Goal: Communication & Community: Ask a question

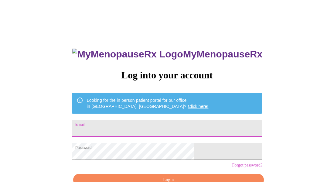
click at [147, 125] on input "Email" at bounding box center [167, 128] width 191 height 17
type input "[EMAIL_ADDRESS][DOMAIN_NAME]"
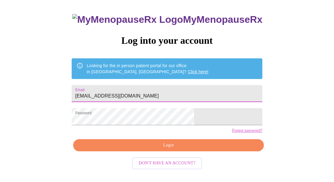
scroll to position [36, 0]
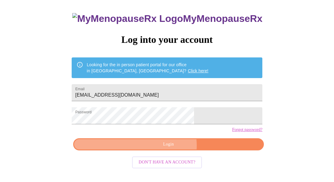
click at [169, 148] on span "Login" at bounding box center [168, 145] width 177 height 8
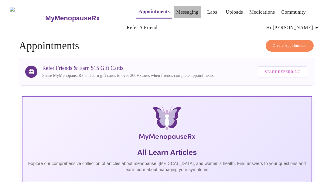
click at [177, 9] on link "Messaging" at bounding box center [187, 12] width 22 height 9
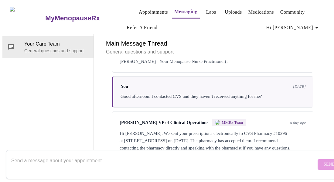
scroll to position [529, 0]
click at [16, 155] on textarea "Send a message about your appointment" at bounding box center [163, 164] width 305 height 19
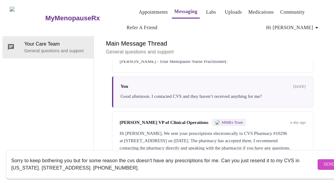
type textarea "Sorry to keep bothering you but for some reason the cvs doesn't have any prescr…"
click at [324, 161] on span "Send" at bounding box center [330, 165] width 12 height 8
click at [315, 160] on form "Sorry to keep bothering you but for some reason the cvs doesn't have any prescr…" at bounding box center [176, 164] width 340 height 29
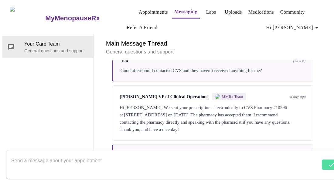
scroll to position [580, 0]
